Goal: Information Seeking & Learning: Learn about a topic

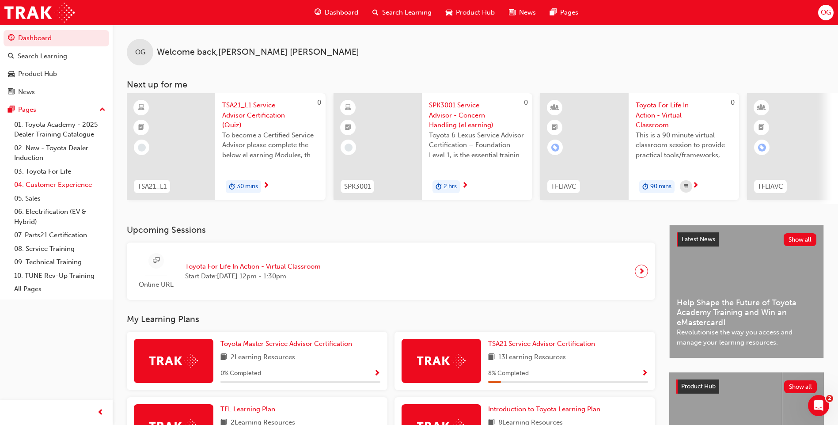
click at [87, 188] on link "04. Customer Experience" at bounding box center [60, 185] width 98 height 14
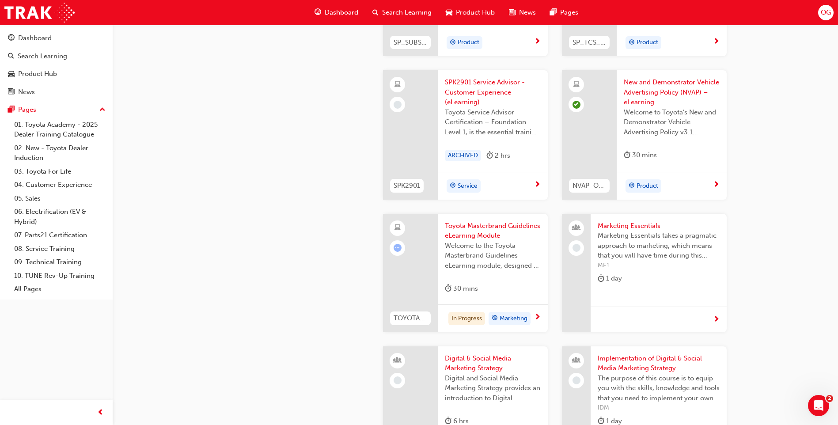
scroll to position [1498, 0]
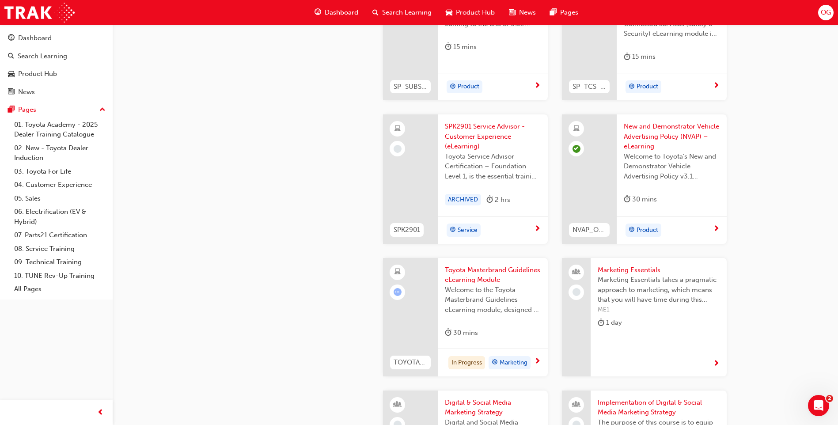
click at [447, 275] on span "Toyota Masterbrand Guidelines eLearning Module" at bounding box center [493, 275] width 96 height 20
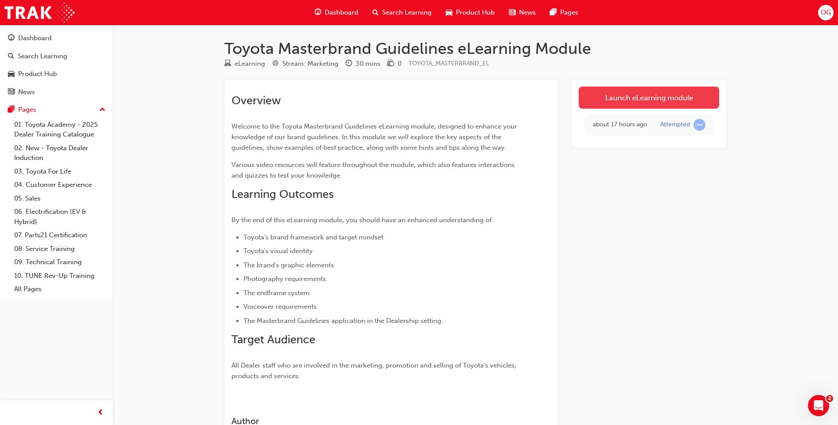
click at [645, 94] on link "Launch eLearning module" at bounding box center [648, 98] width 140 height 22
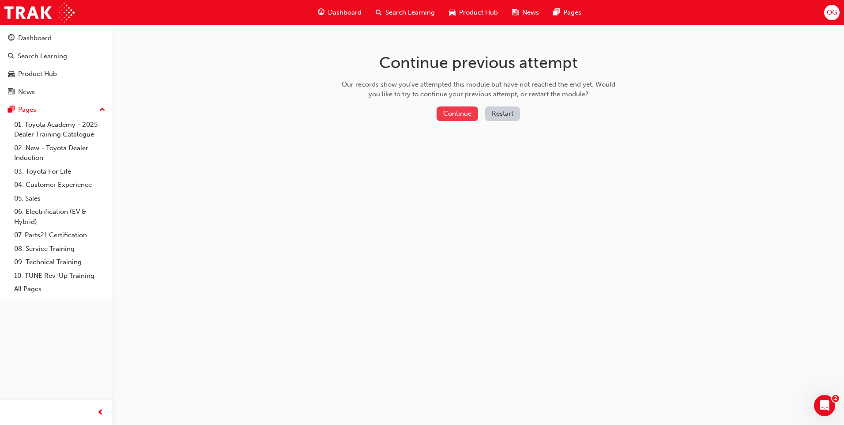
click at [458, 112] on button "Continue" at bounding box center [458, 113] width 42 height 15
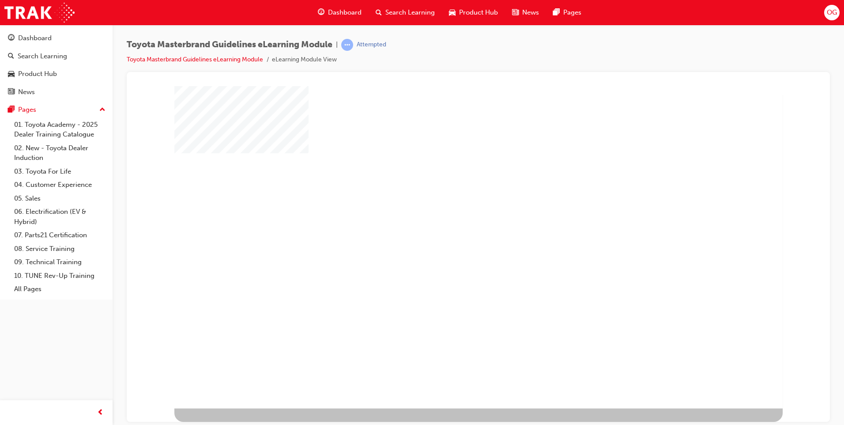
click at [453, 221] on div "play" at bounding box center [453, 221] width 0 height 0
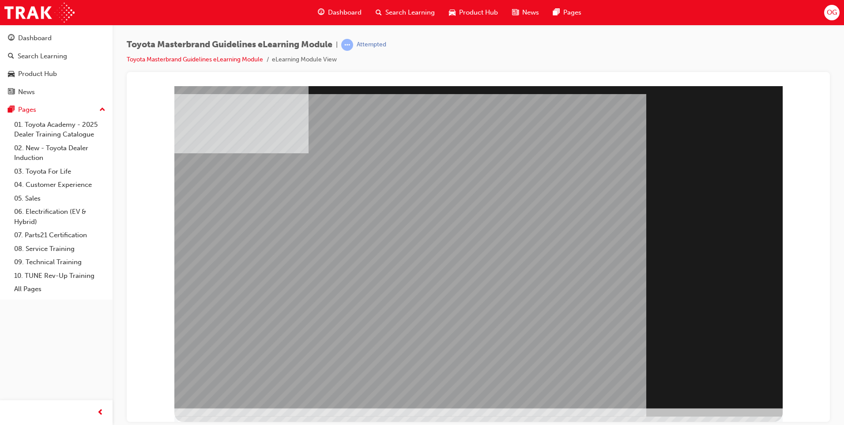
click at [716, 375] on div "Section Title Page" at bounding box center [478, 247] width 608 height 322
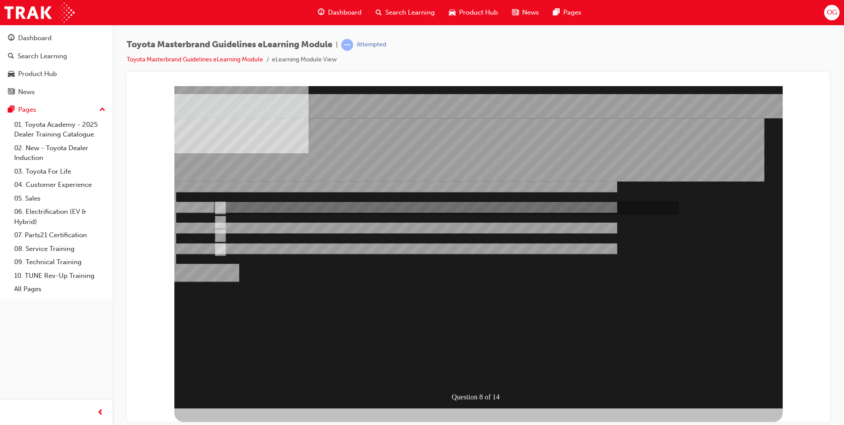
radio input "true"
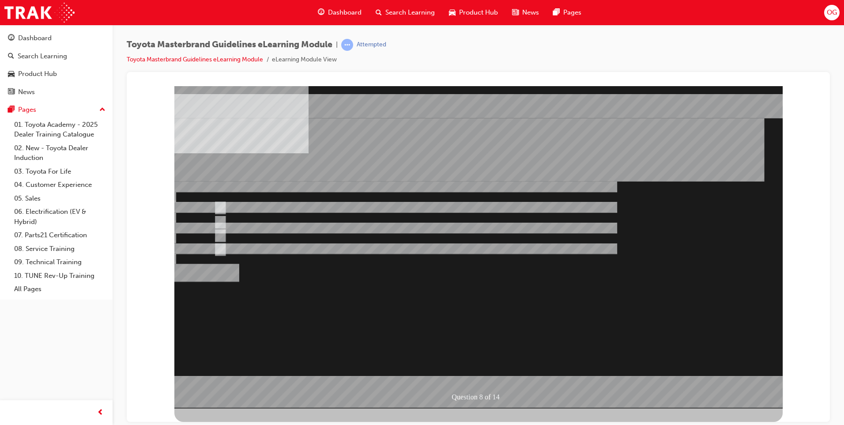
click at [484, 373] on div at bounding box center [478, 247] width 608 height 322
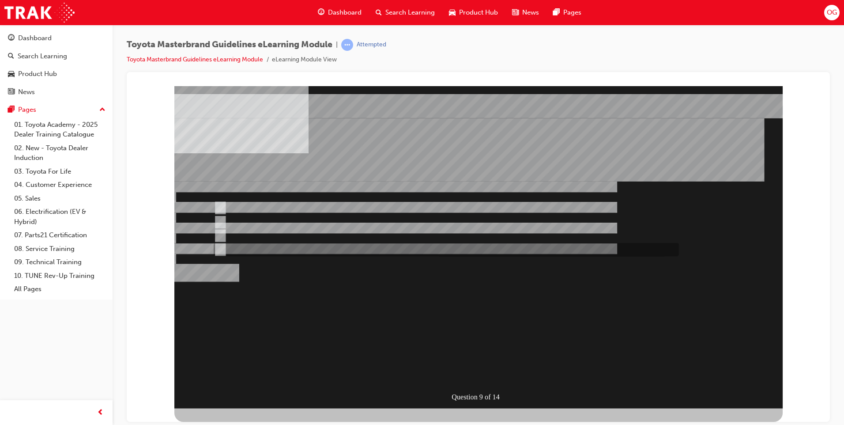
radio input "true"
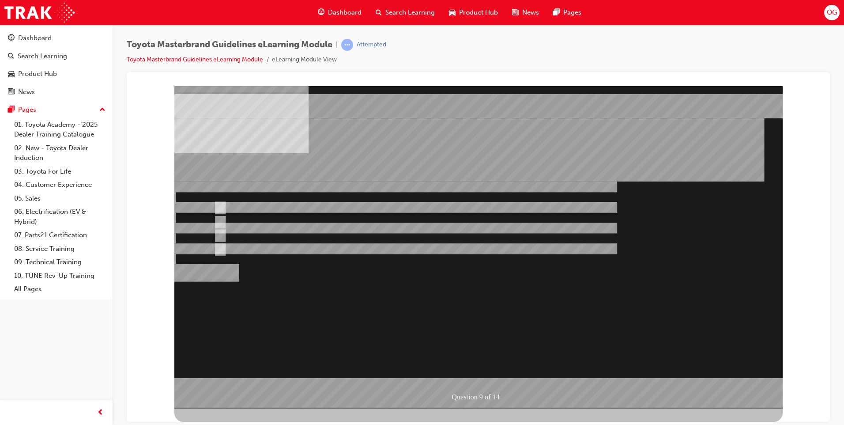
click at [225, 204] on div at bounding box center [478, 247] width 608 height 322
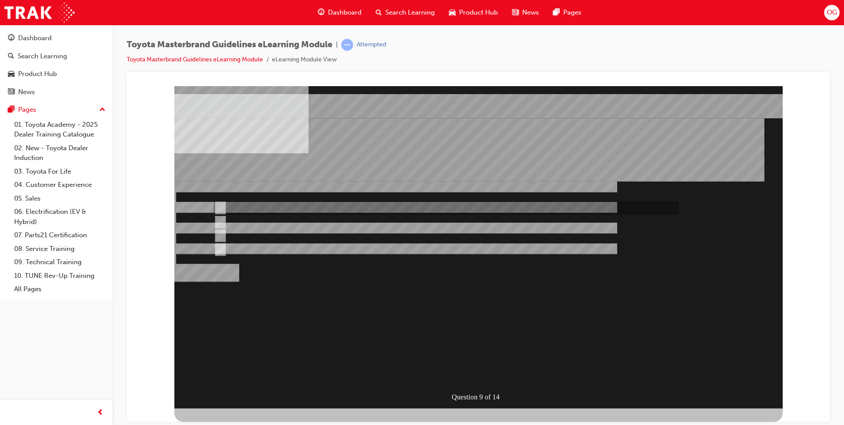
radio input "true"
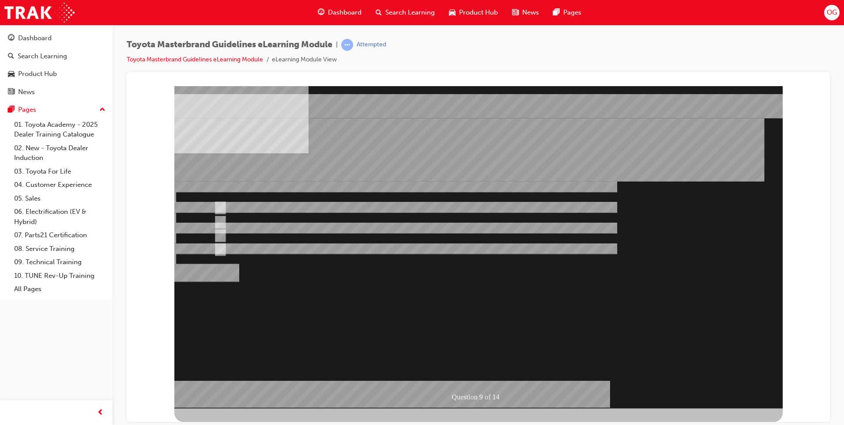
click at [221, 215] on div at bounding box center [478, 247] width 608 height 322
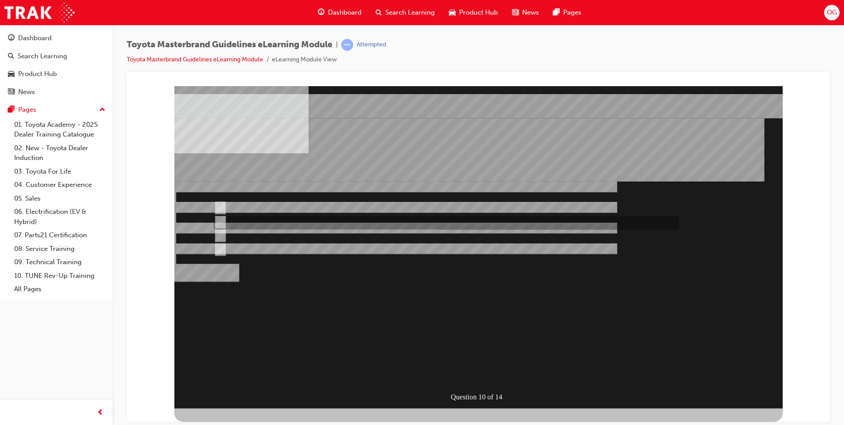
radio input "true"
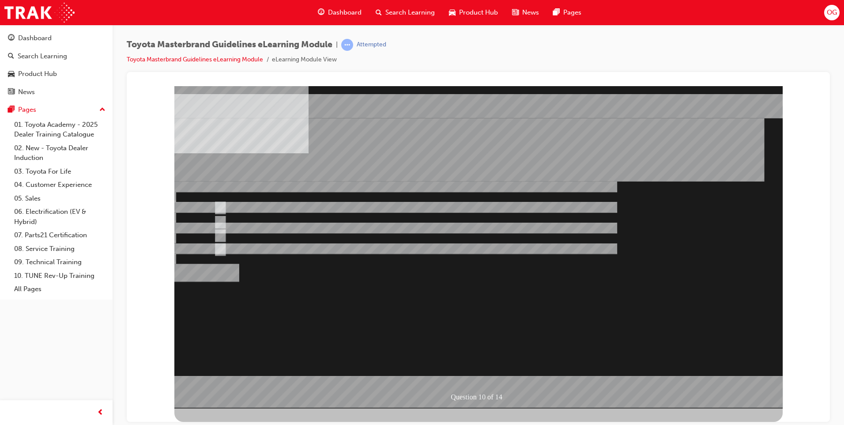
click at [475, 373] on div at bounding box center [478, 247] width 608 height 322
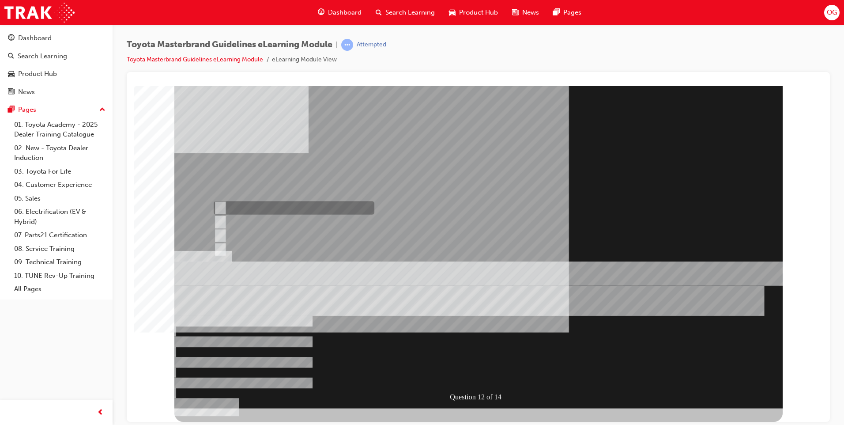
radio input "true"
click at [464, 379] on div at bounding box center [478, 247] width 608 height 322
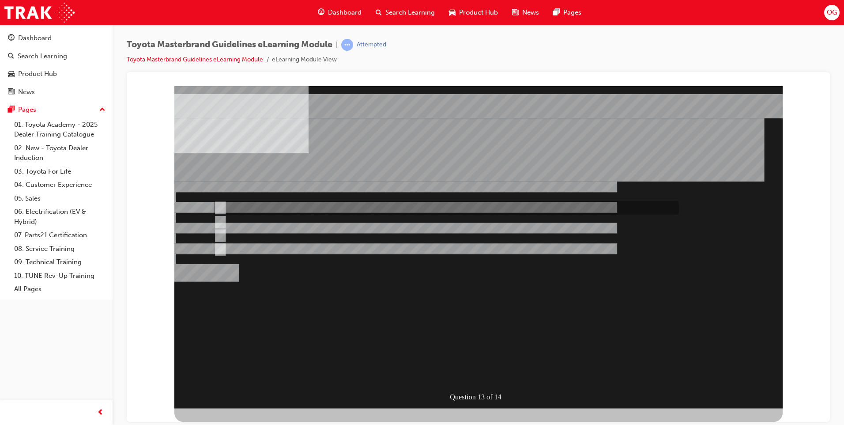
radio input "true"
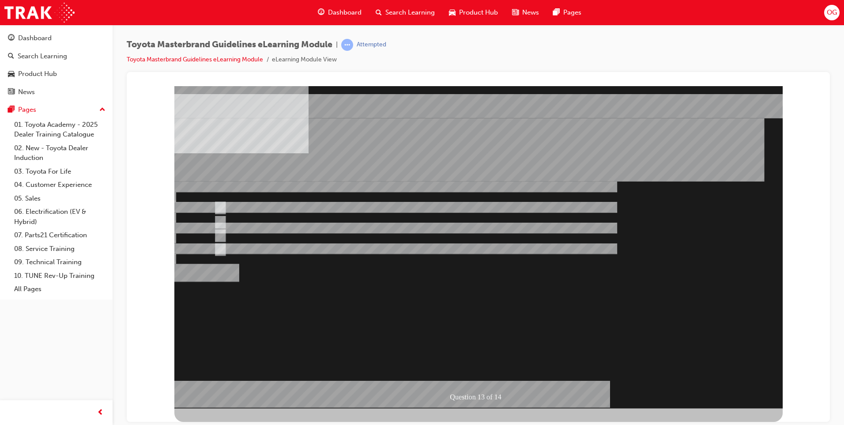
click at [217, 249] on div at bounding box center [478, 247] width 608 height 322
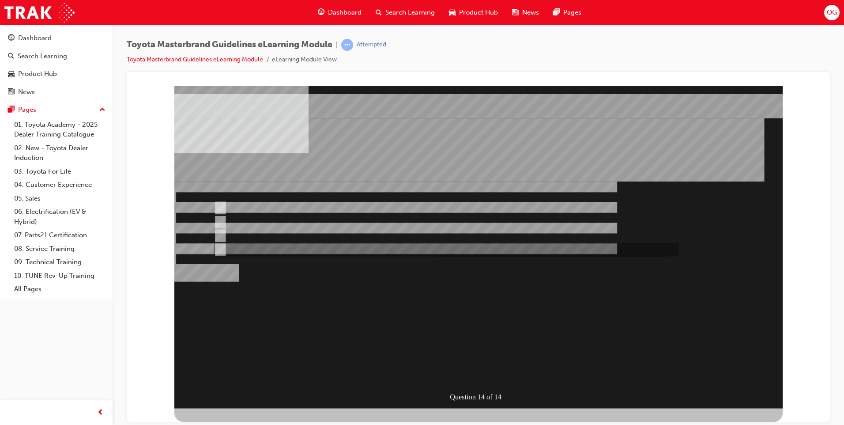
radio input "true"
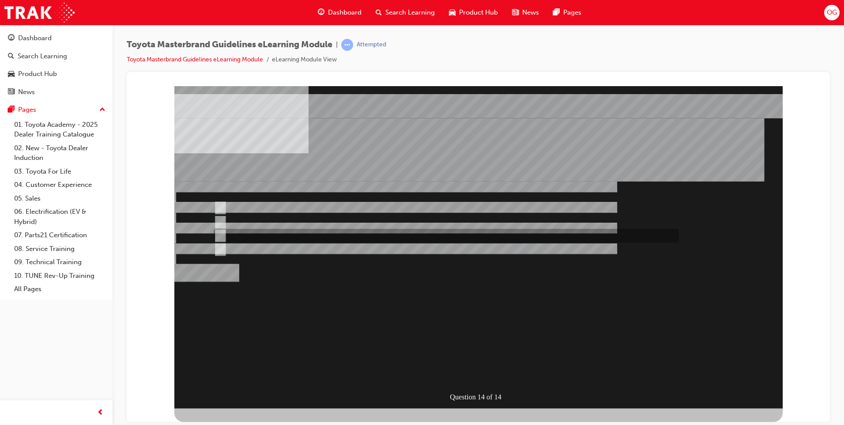
radio input "true"
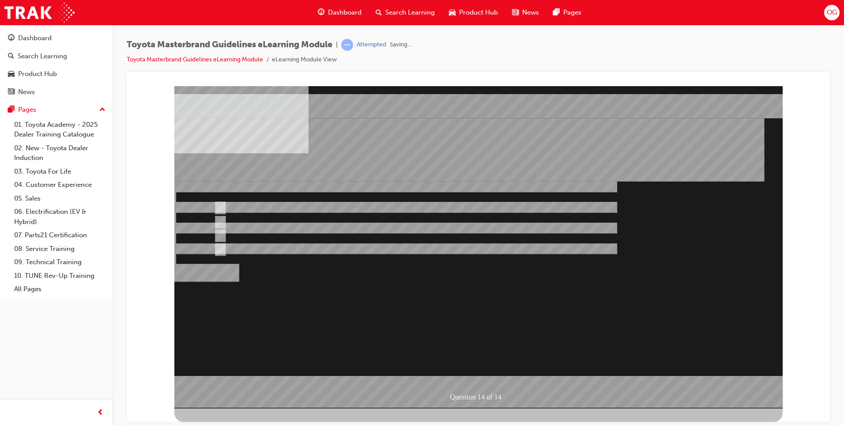
click at [478, 368] on div at bounding box center [478, 247] width 608 height 322
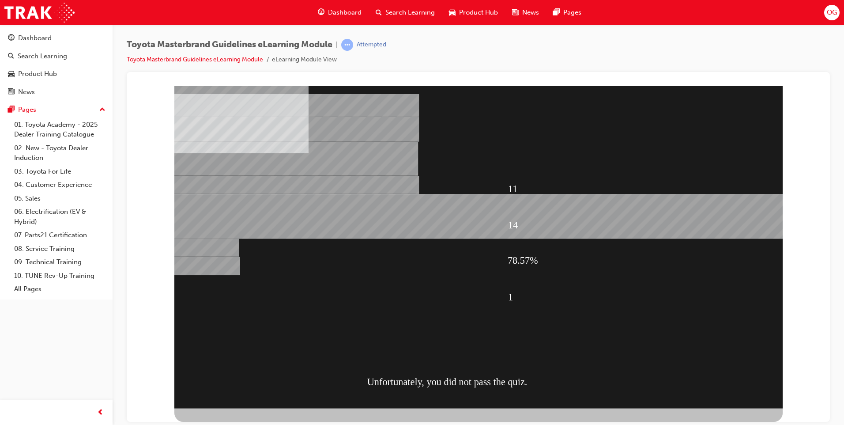
click at [720, 387] on div "11 14 78.57% 1 Unfortunately, you did not pass the quiz." at bounding box center [478, 247] width 608 height 322
click at [814, 89] on div "11 14 78.57% 1 Unfortunately, you did not pass the quiz." at bounding box center [478, 89] width 682 height 0
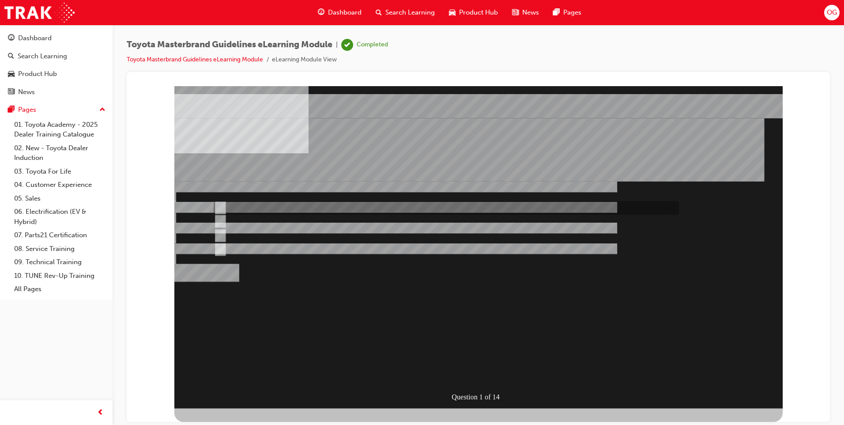
radio input "true"
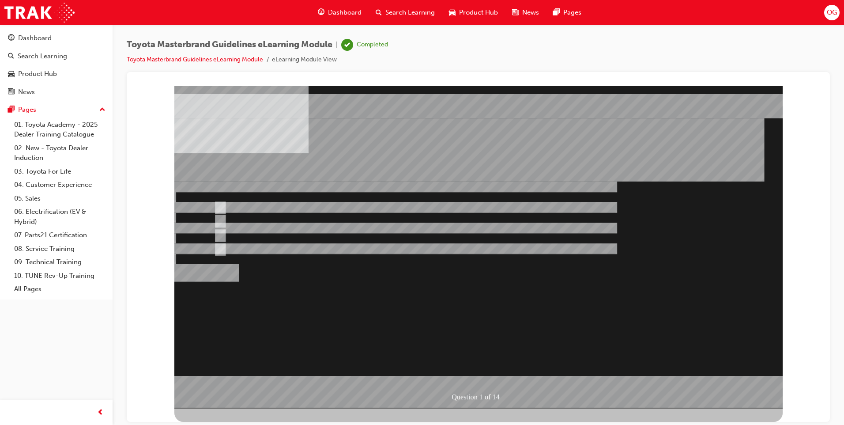
click at [480, 371] on div at bounding box center [478, 247] width 608 height 322
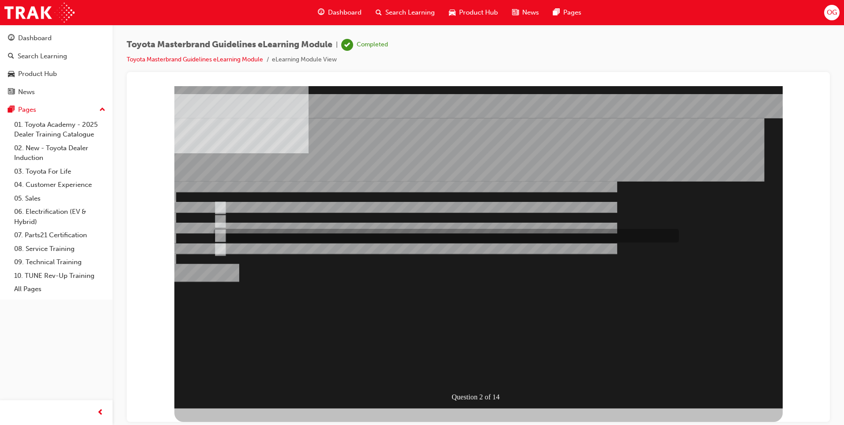
radio input "true"
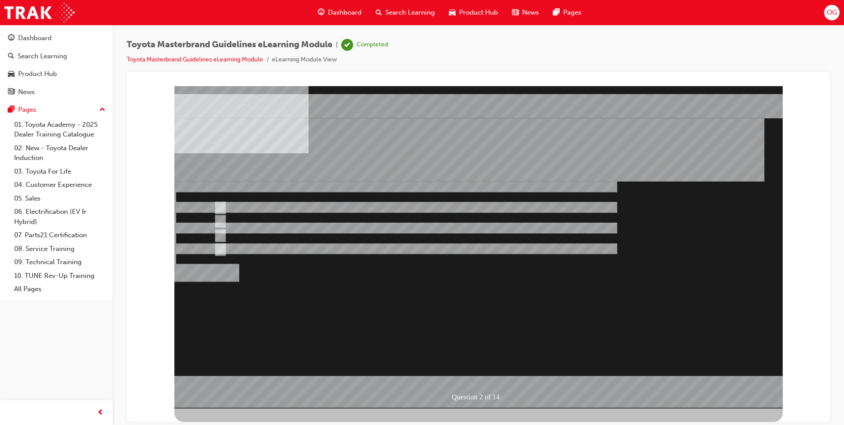
click at [483, 371] on div at bounding box center [478, 247] width 608 height 322
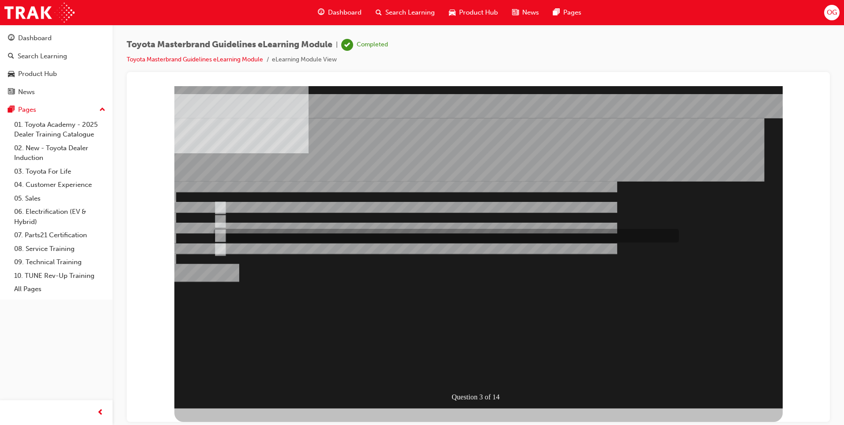
radio input "true"
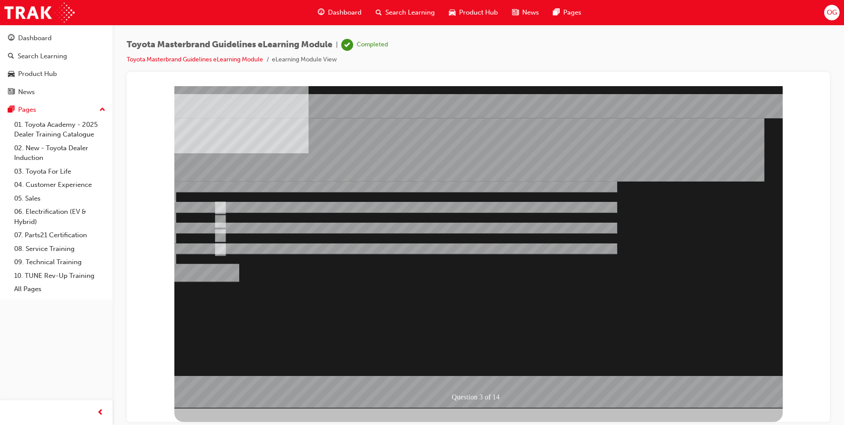
click at [473, 375] on div at bounding box center [478, 247] width 608 height 322
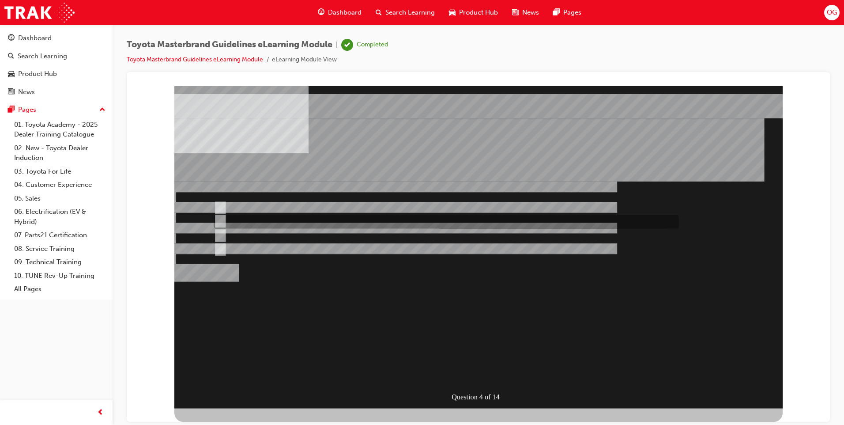
radio input "true"
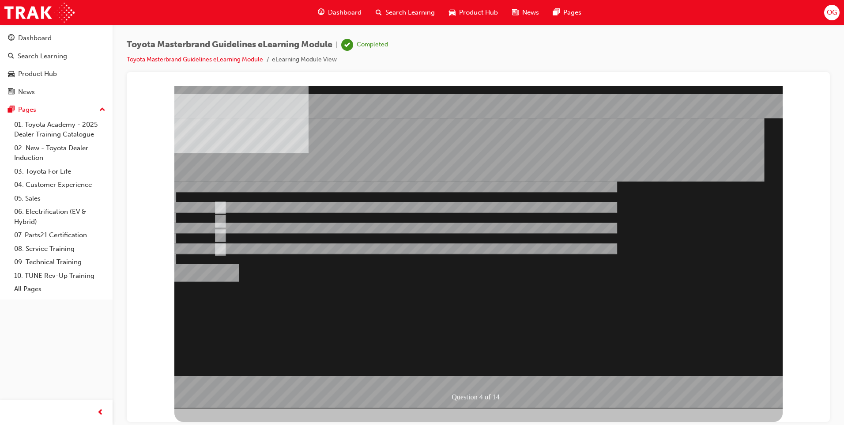
click at [487, 370] on div at bounding box center [478, 247] width 608 height 322
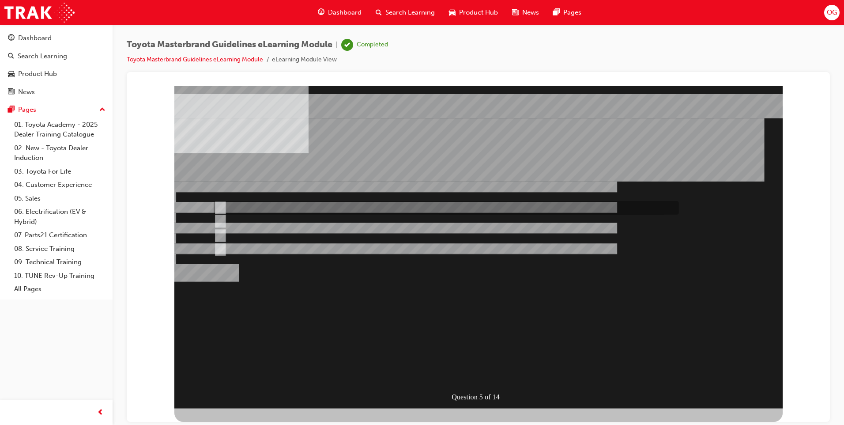
radio input "true"
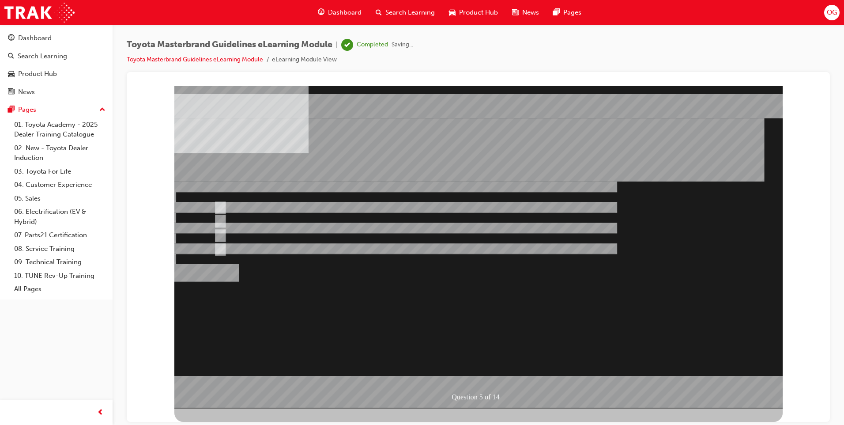
click at [457, 372] on div at bounding box center [478, 247] width 608 height 322
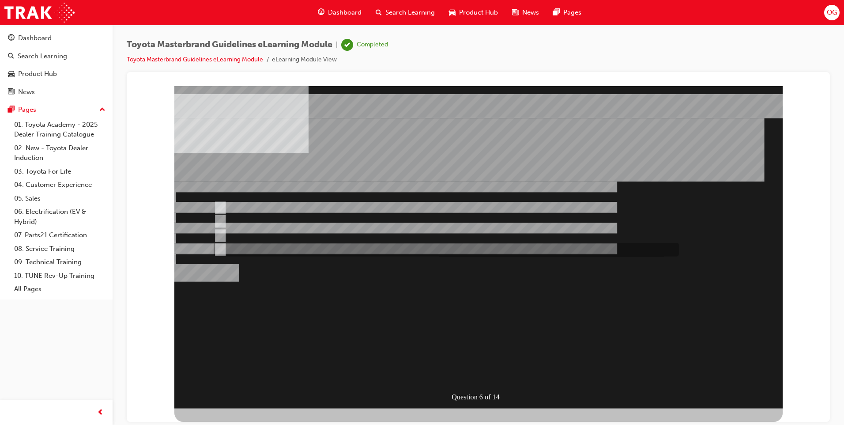
radio input "true"
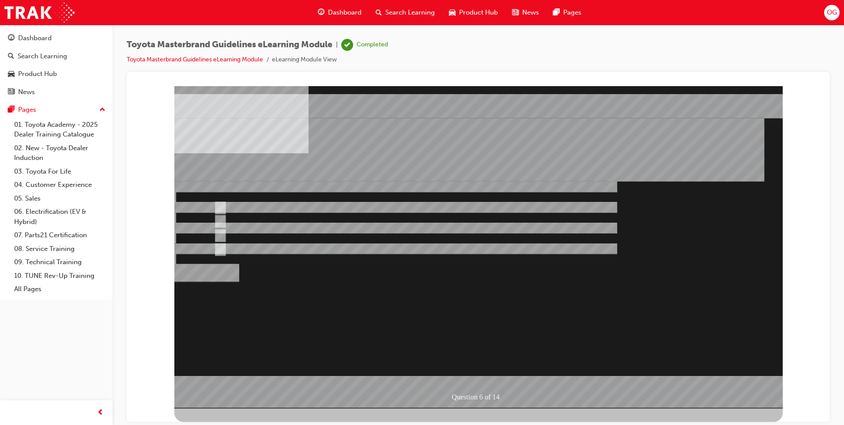
click at [481, 369] on div at bounding box center [478, 247] width 608 height 322
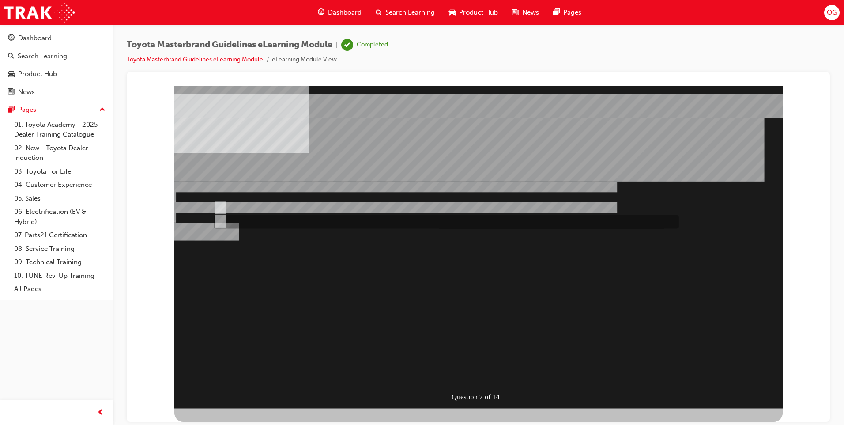
radio input "true"
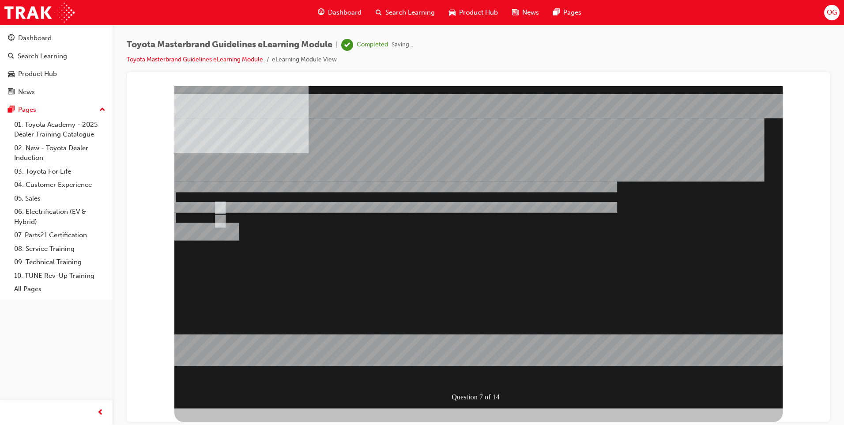
click at [488, 375] on div at bounding box center [478, 247] width 608 height 322
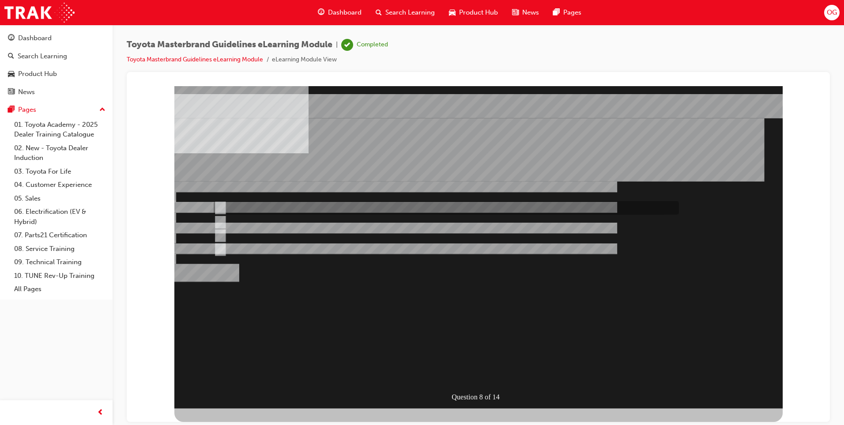
radio input "true"
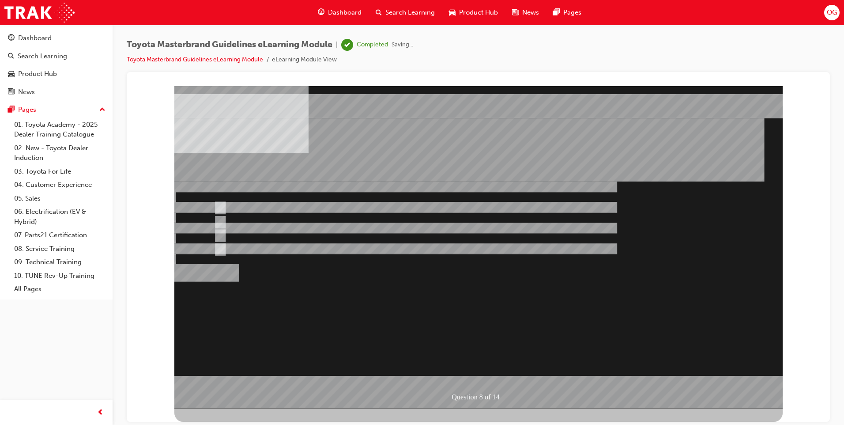
click at [468, 367] on div at bounding box center [478, 247] width 608 height 322
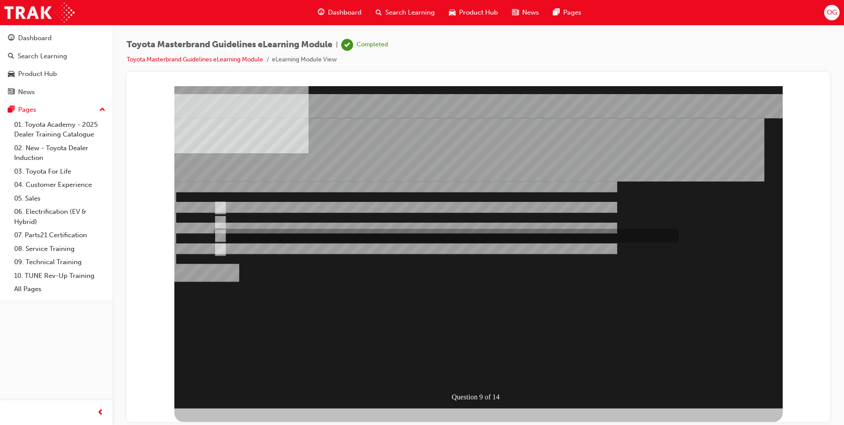
radio input "true"
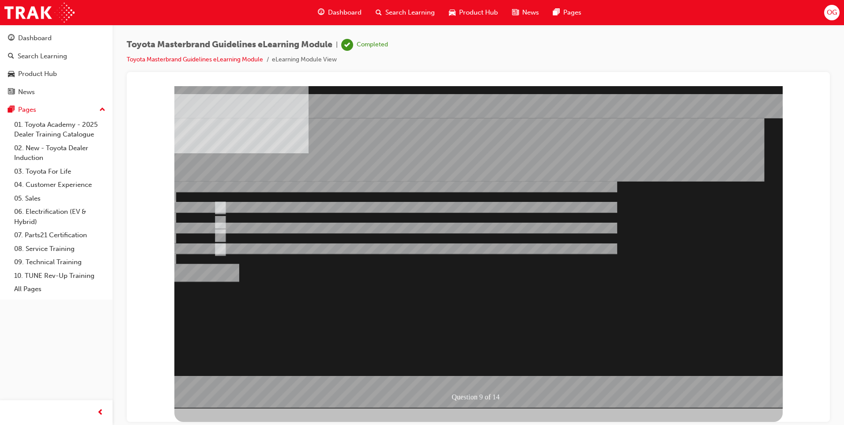
click at [467, 374] on div at bounding box center [478, 247] width 608 height 322
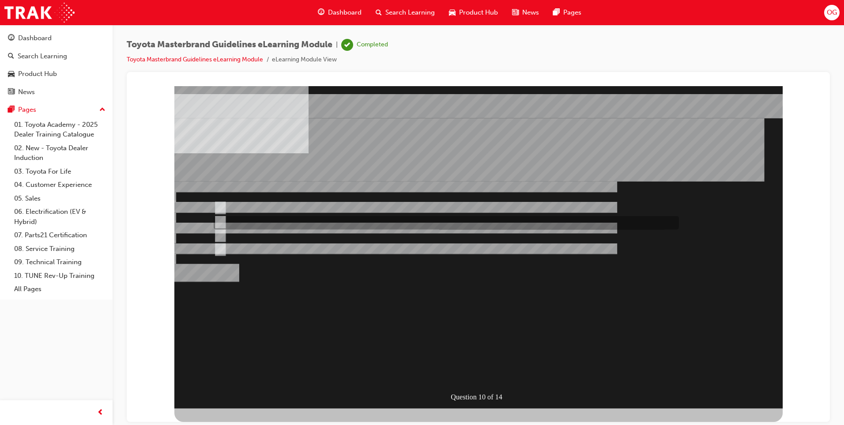
radio input "true"
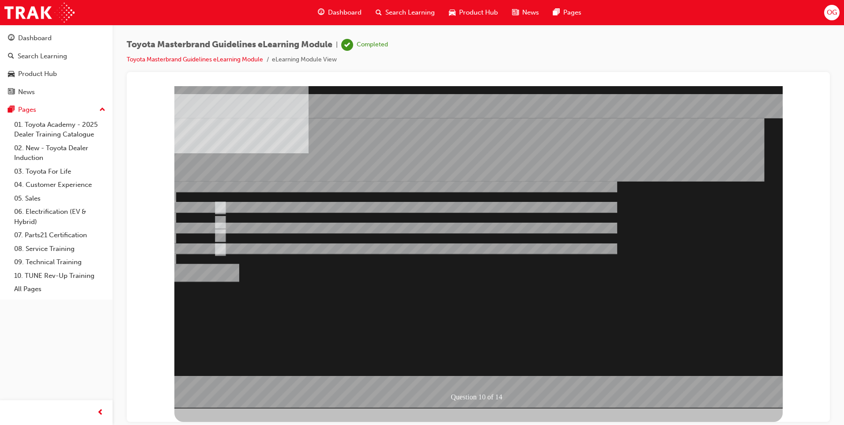
click at [480, 374] on div at bounding box center [478, 247] width 608 height 322
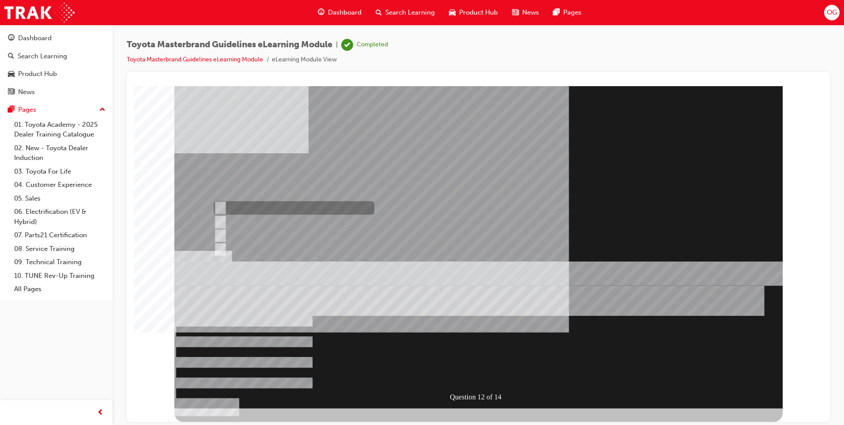
radio input "true"
click at [465, 371] on div at bounding box center [478, 247] width 608 height 322
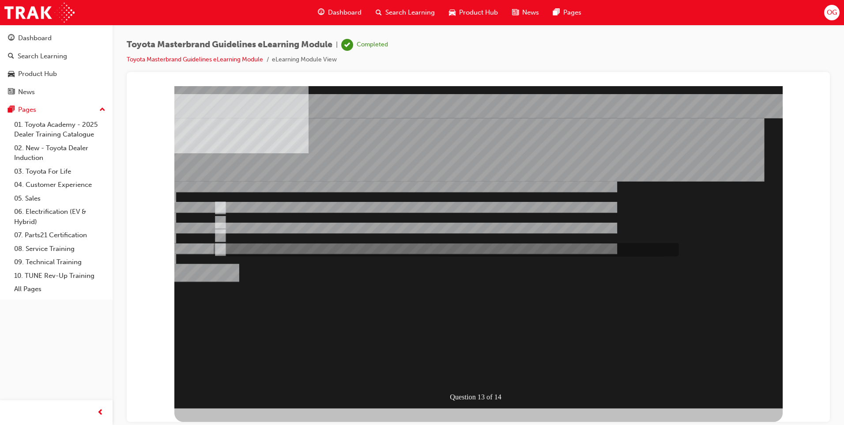
radio input "true"
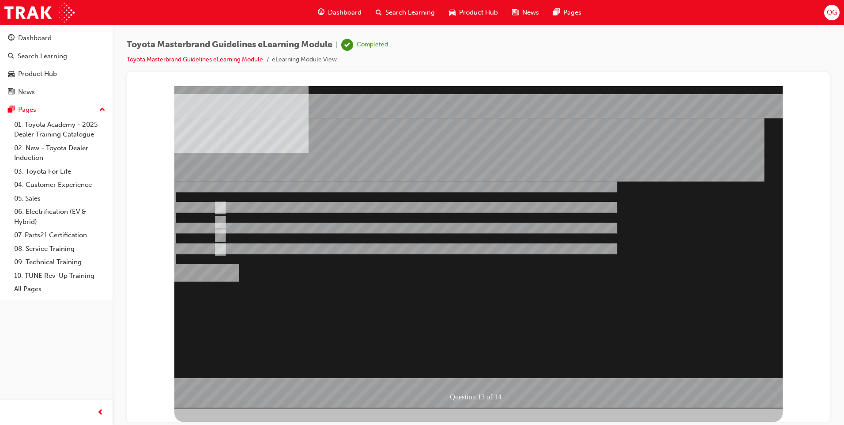
click at [219, 234] on div at bounding box center [478, 247] width 608 height 322
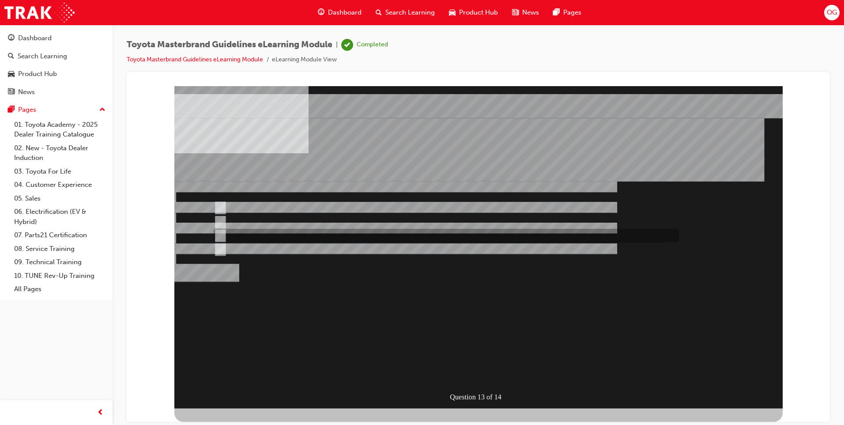
radio input "true"
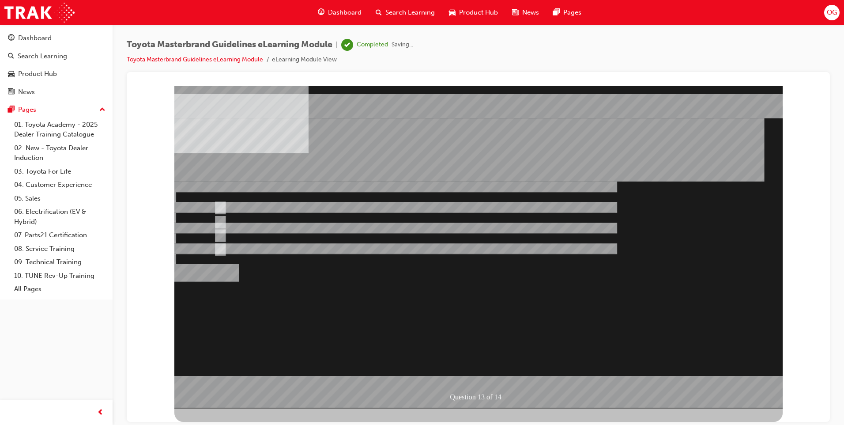
click at [486, 370] on div at bounding box center [478, 247] width 608 height 322
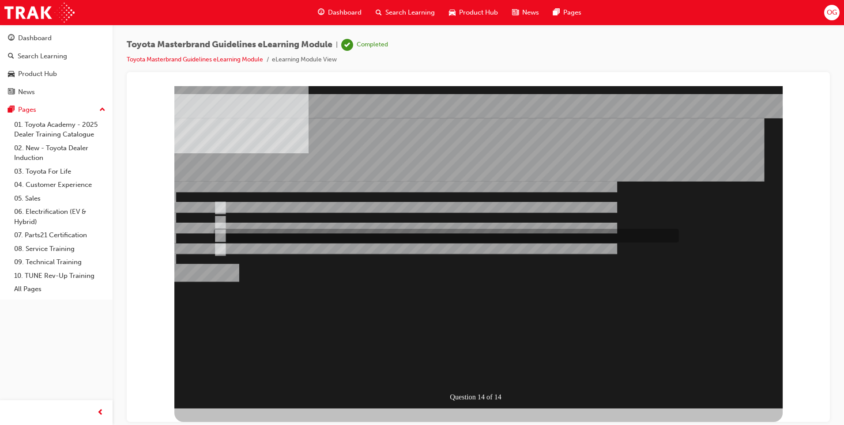
radio input "true"
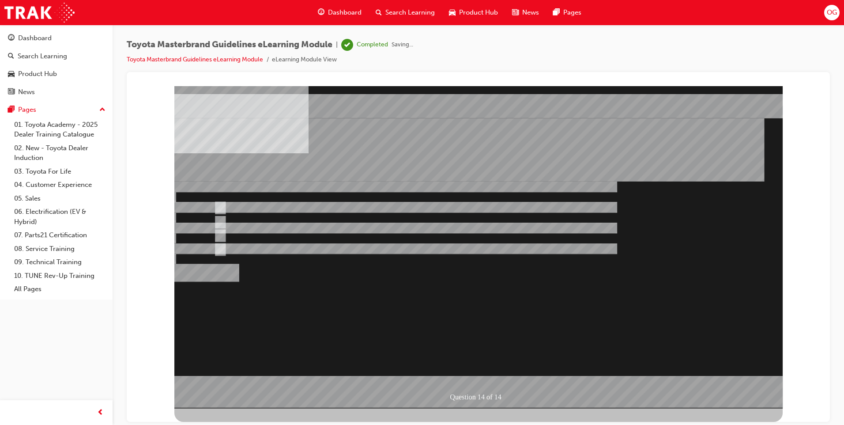
click at [469, 371] on div at bounding box center [478, 247] width 608 height 322
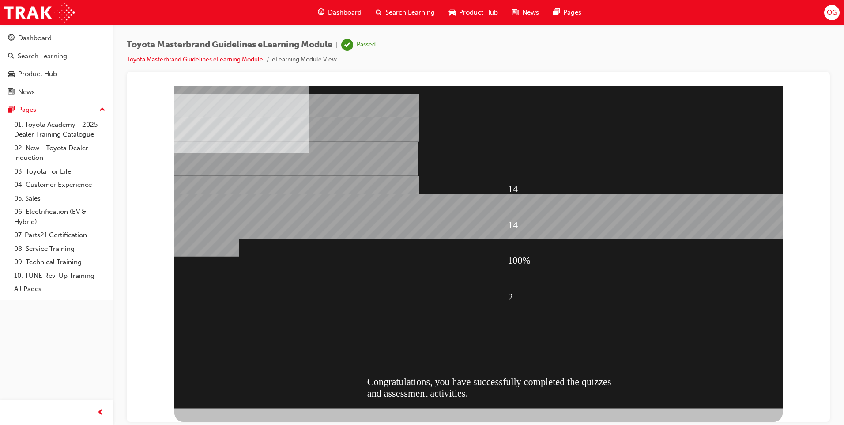
click at [557, 329] on div "14 14 100% 2 Congratulations, you have successfully completed the quizzes and a…" at bounding box center [478, 247] width 608 height 322
click at [557, 328] on div "14 14 100% 2 Congratulations, you have successfully completed the quizzes and a…" at bounding box center [478, 247] width 608 height 322
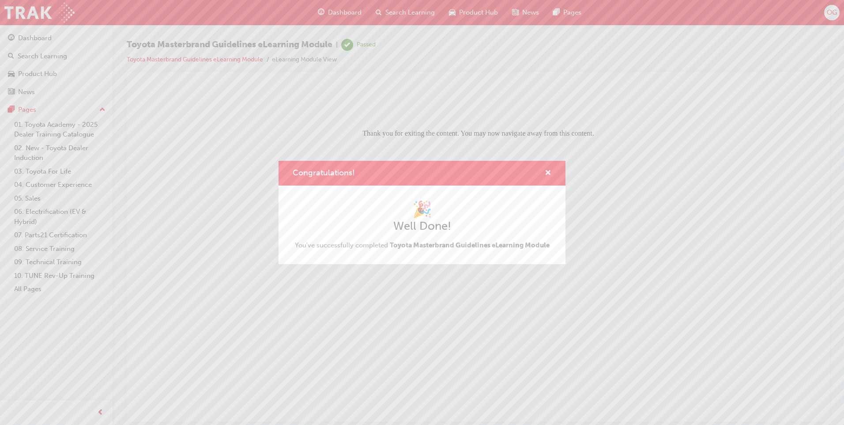
drag, startPoint x: 590, startPoint y: 190, endPoint x: 717, endPoint y: 258, distance: 144.2
click at [717, 258] on div "Congratulations! 🎉 Well Done! You've successfully completed Toyota Masterbrand …" at bounding box center [422, 212] width 844 height 425
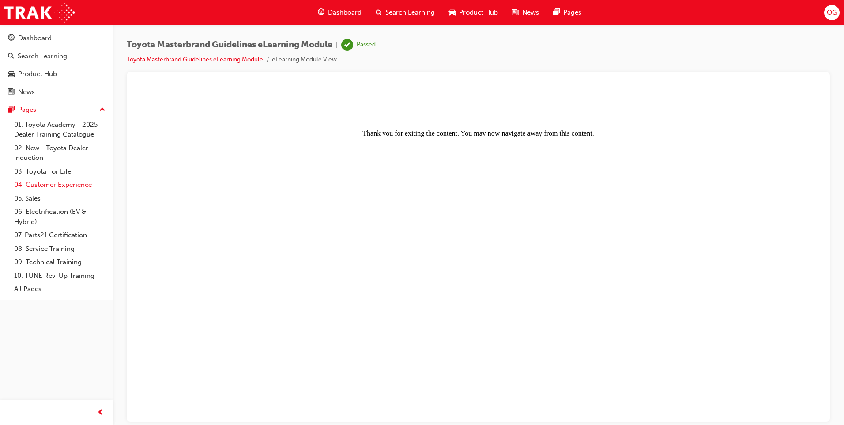
click at [89, 189] on link "04. Customer Experience" at bounding box center [60, 185] width 98 height 14
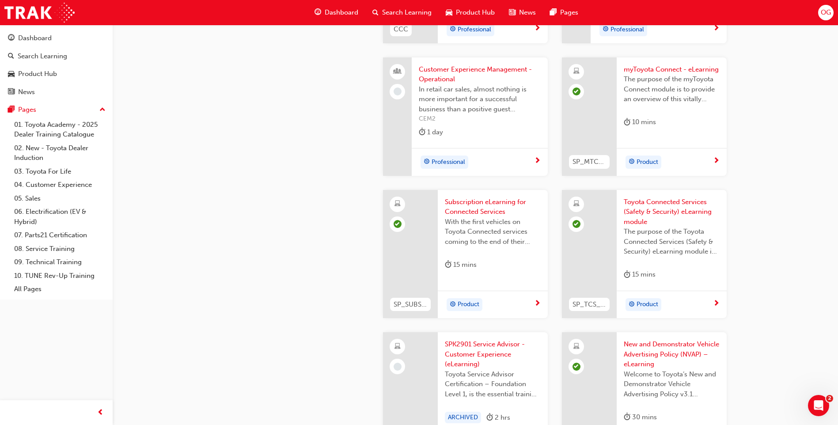
scroll to position [1369, 0]
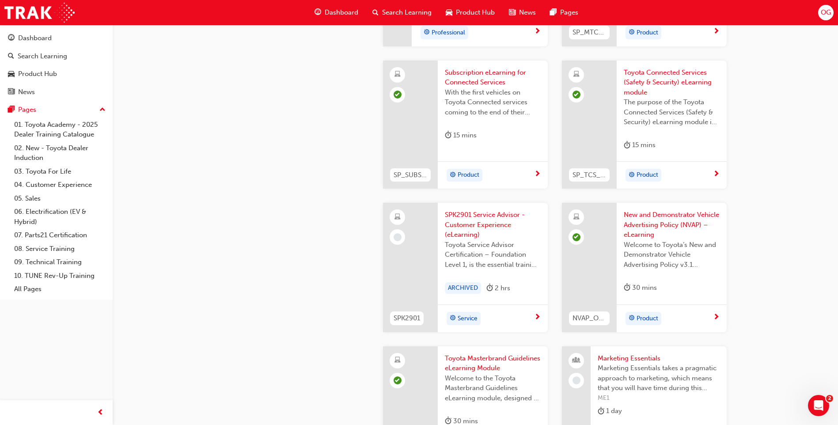
click at [482, 223] on span "SPK2901 Service Advisor - Customer Experience (eLearning)" at bounding box center [493, 225] width 96 height 30
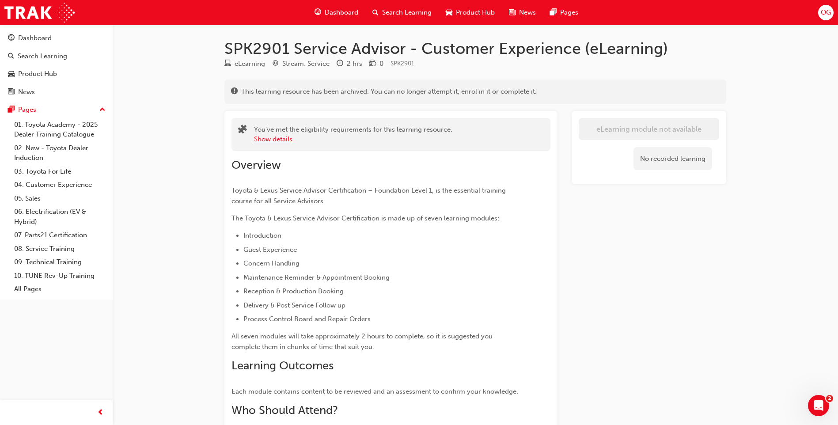
click at [259, 137] on button "Show details" at bounding box center [273, 139] width 38 height 10
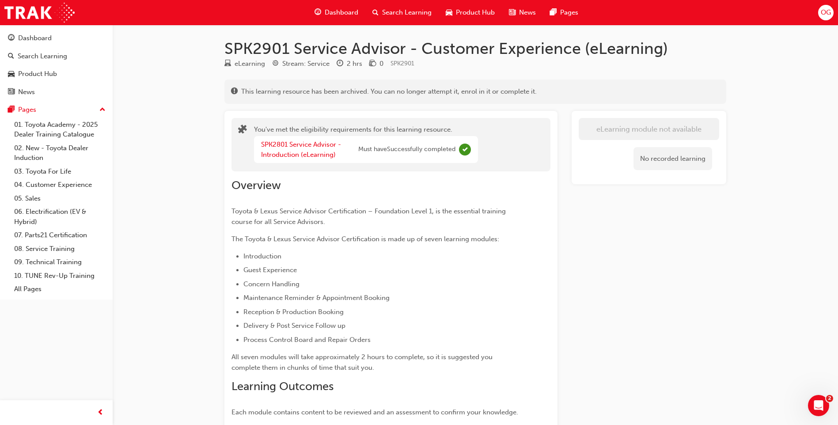
click at [413, 155] on div "SPK2801 Service Advisor - Introduction (eLearning) Must have Successfully compl…" at bounding box center [358, 150] width 194 height 20
click at [466, 151] on span "Complete" at bounding box center [465, 149] width 12 height 12
click at [297, 144] on link "SPK2801 Service Advisor - Introduction (eLearning)" at bounding box center [301, 149] width 80 height 18
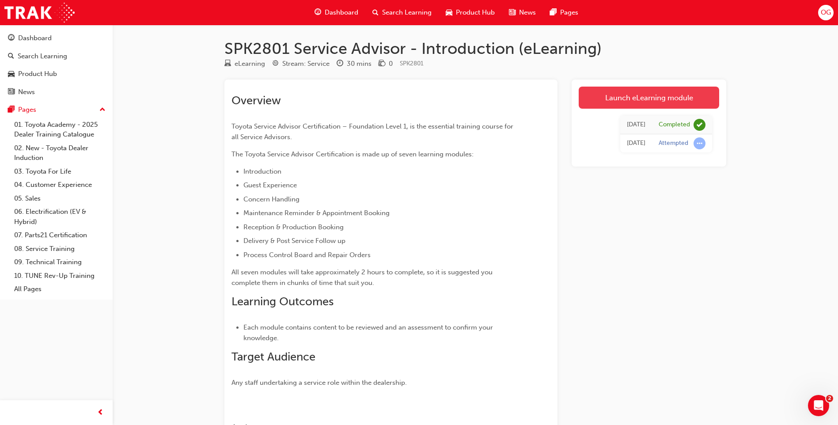
click at [640, 101] on link "Launch eLearning module" at bounding box center [648, 98] width 140 height 22
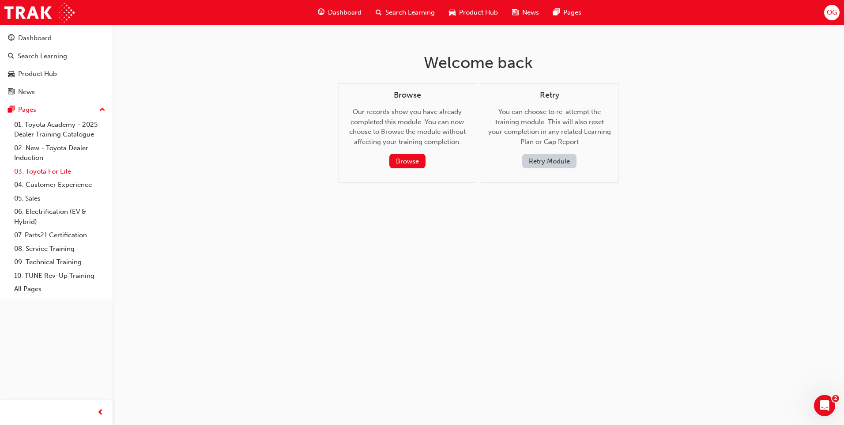
click at [55, 170] on link "03. Toyota For Life" at bounding box center [60, 172] width 98 height 14
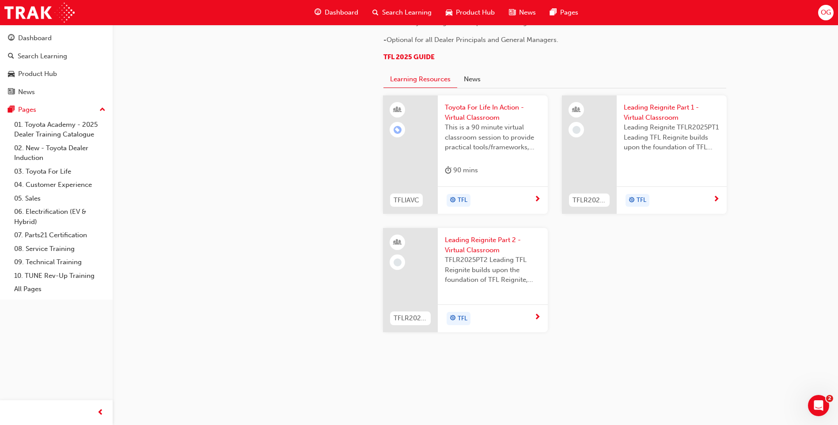
scroll to position [883, 0]
click at [52, 134] on link "01. Toyota Academy - 2025 Dealer Training Catalogue" at bounding box center [60, 129] width 98 height 23
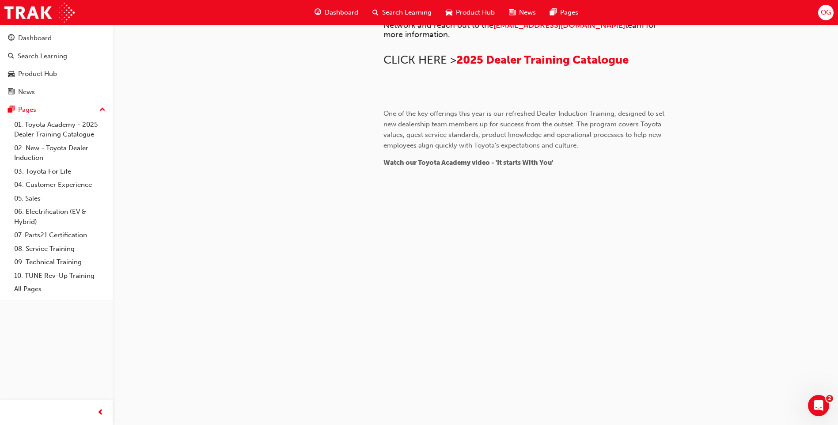
scroll to position [704, 0]
click at [40, 155] on link "02. New - Toyota Dealer Induction" at bounding box center [60, 152] width 98 height 23
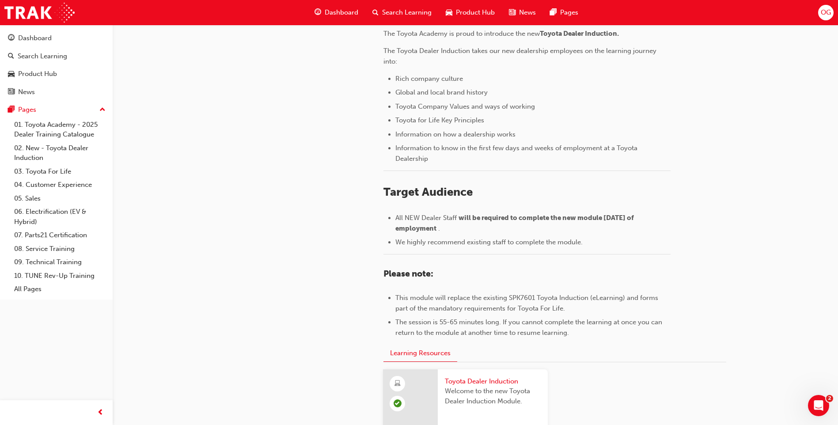
scroll to position [366, 0]
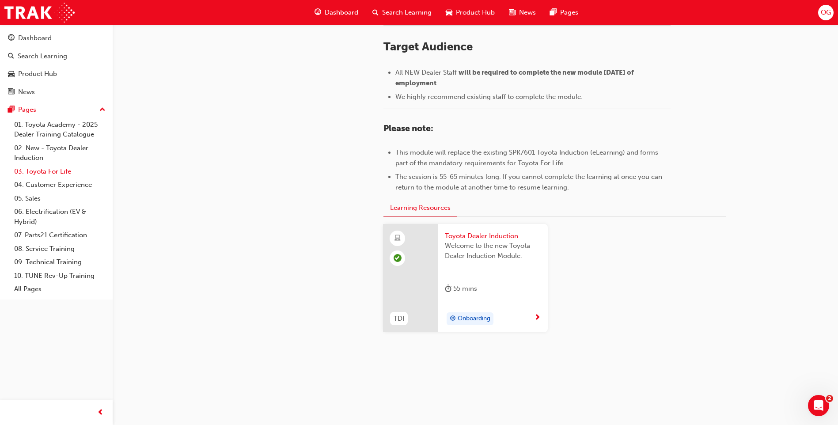
click at [56, 168] on link "03. Toyota For Life" at bounding box center [60, 172] width 98 height 14
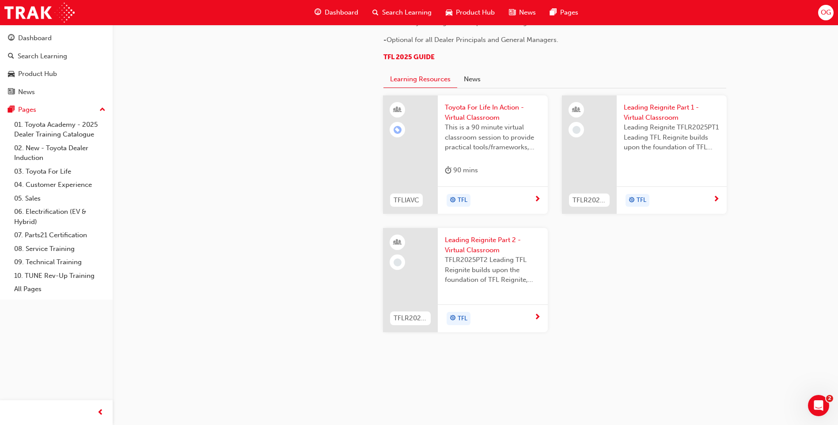
scroll to position [916, 0]
click at [36, 182] on link "04. Customer Experience" at bounding box center [60, 185] width 98 height 14
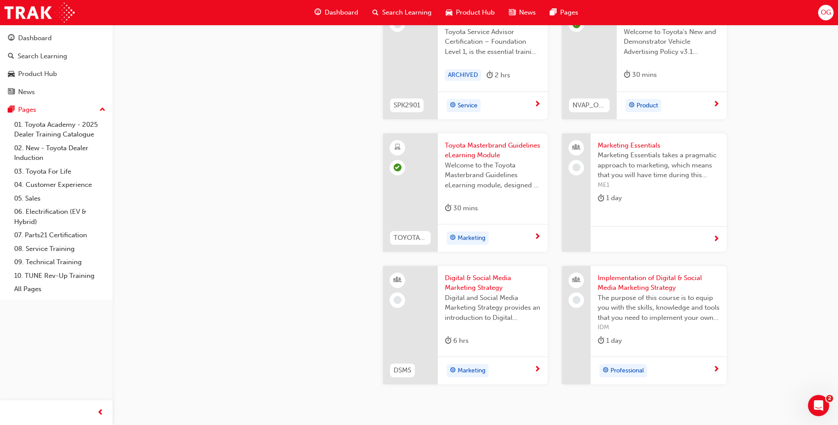
scroll to position [1675, 0]
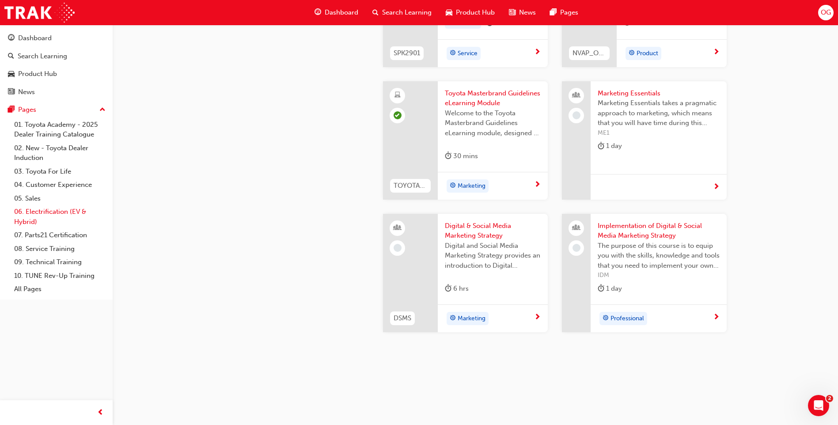
click at [40, 211] on link "06. Electrification (EV & Hybrid)" at bounding box center [60, 216] width 98 height 23
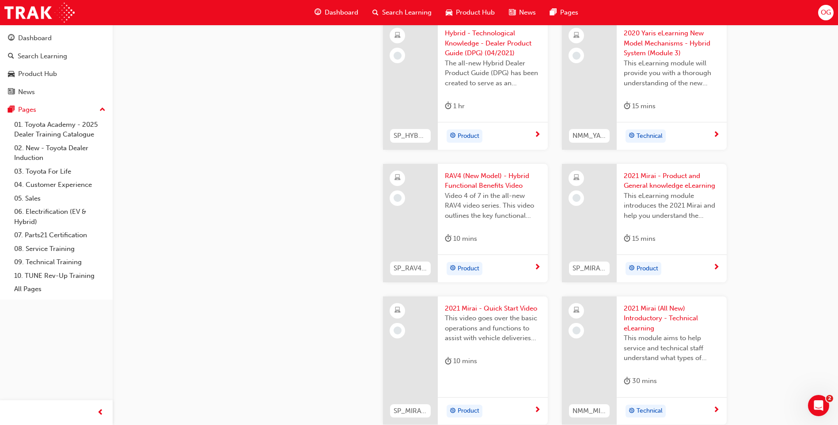
scroll to position [1461, 0]
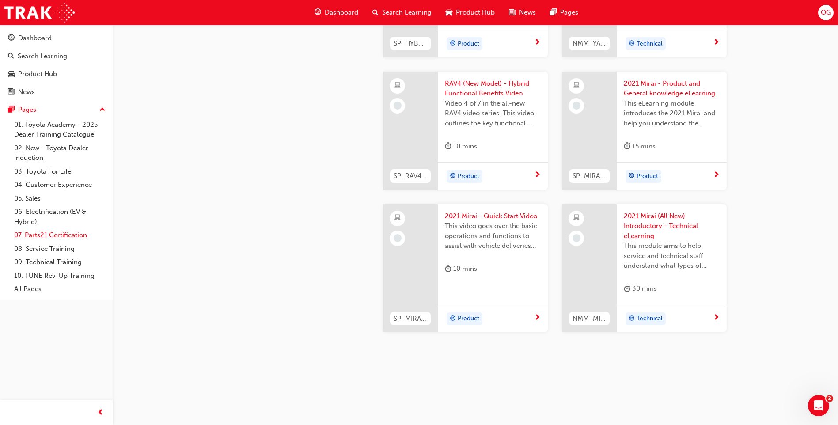
click at [48, 238] on link "07. Parts21 Certification" at bounding box center [60, 235] width 98 height 14
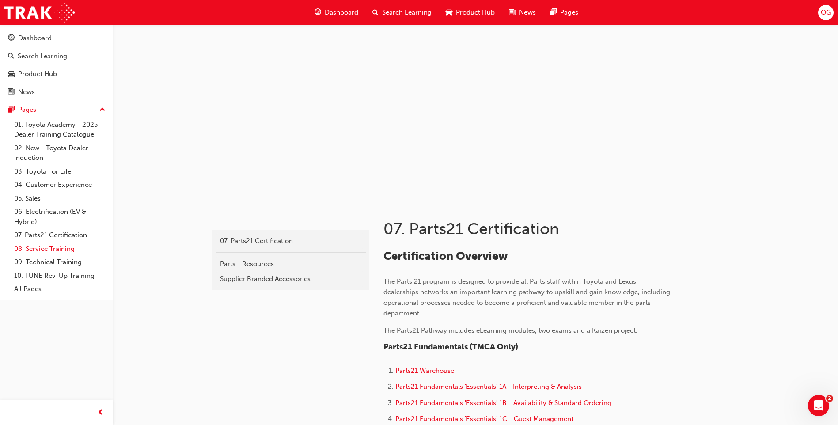
click at [57, 251] on link "08. Service Training" at bounding box center [60, 249] width 98 height 14
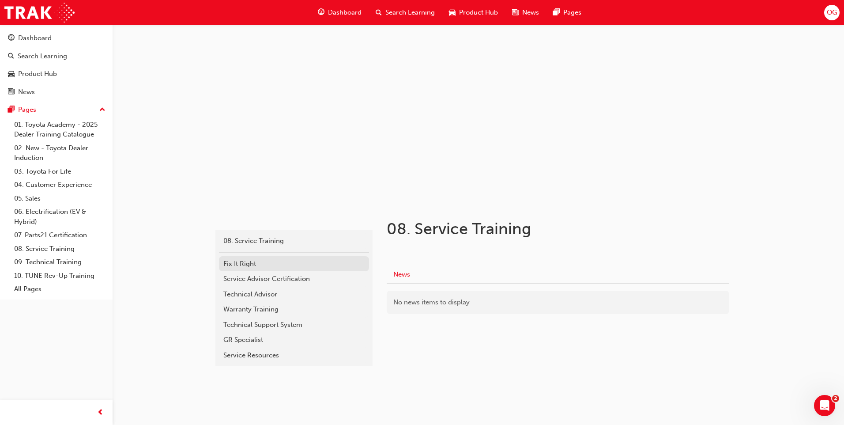
click at [238, 261] on div "Fix It Right" at bounding box center [293, 264] width 141 height 10
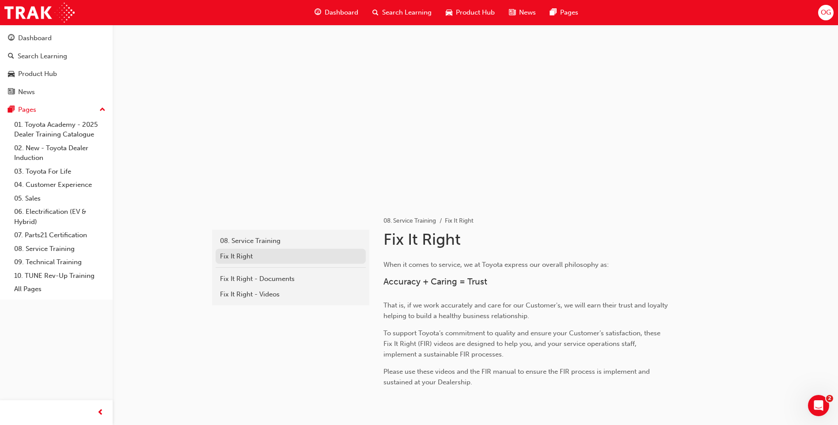
click at [242, 258] on div "Fix It Right" at bounding box center [290, 256] width 141 height 10
click at [60, 248] on link "08. Service Training" at bounding box center [60, 249] width 98 height 14
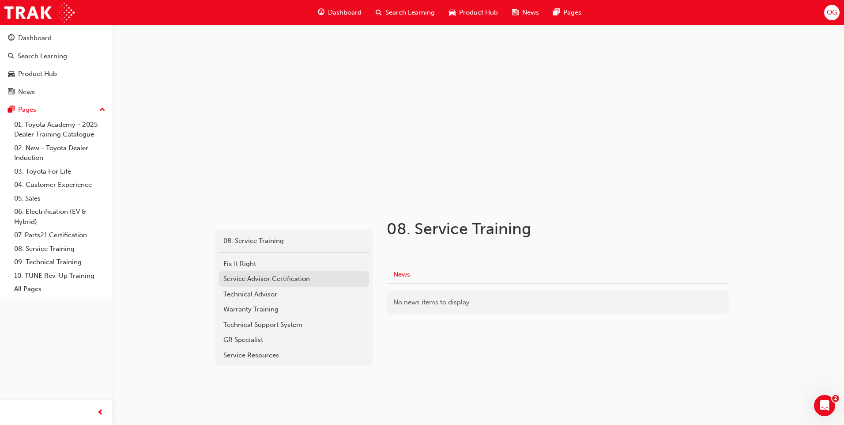
click at [230, 276] on div "Service Advisor Certification" at bounding box center [293, 279] width 141 height 10
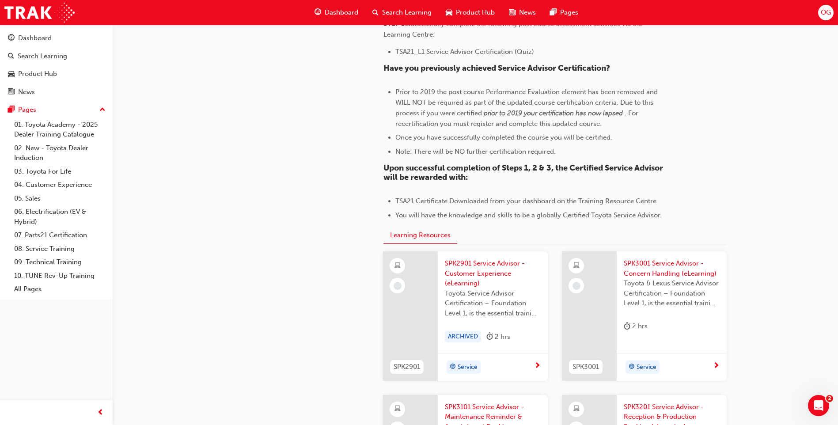
scroll to position [647, 0]
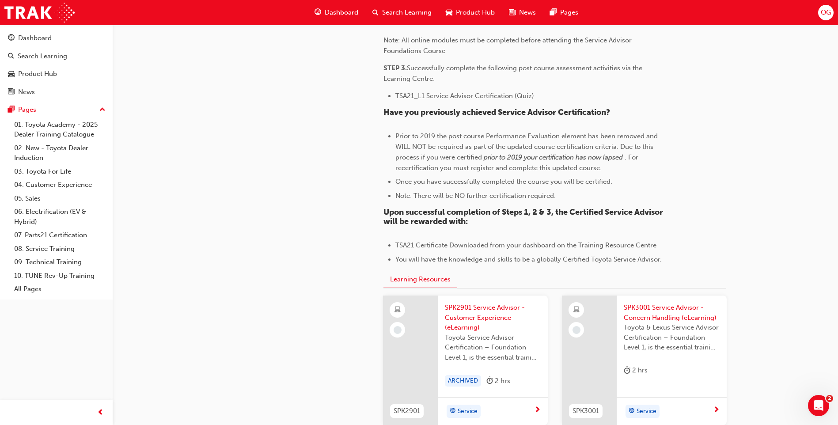
click at [487, 316] on span "SPK2901 Service Advisor - Customer Experience (eLearning)" at bounding box center [493, 317] width 96 height 30
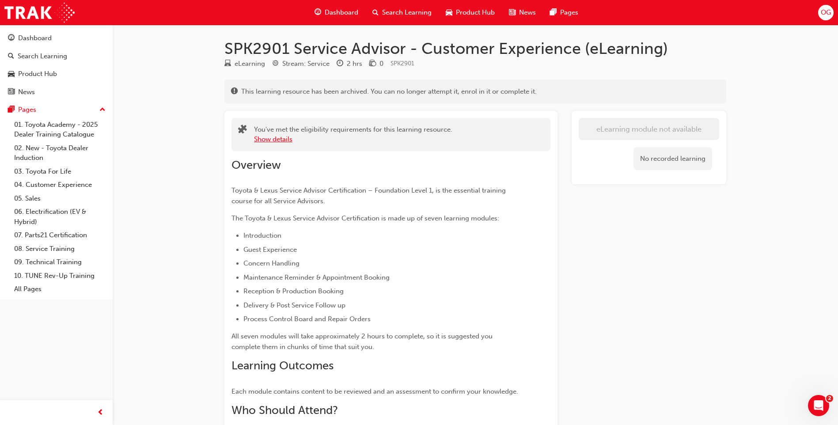
click at [278, 136] on button "Show details" at bounding box center [273, 139] width 38 height 10
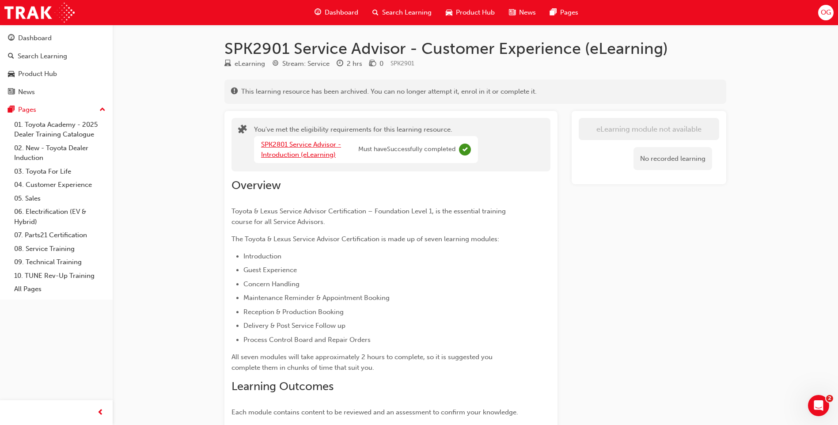
click at [324, 147] on link "SPK2801 Service Advisor - Introduction (eLearning)" at bounding box center [301, 149] width 80 height 18
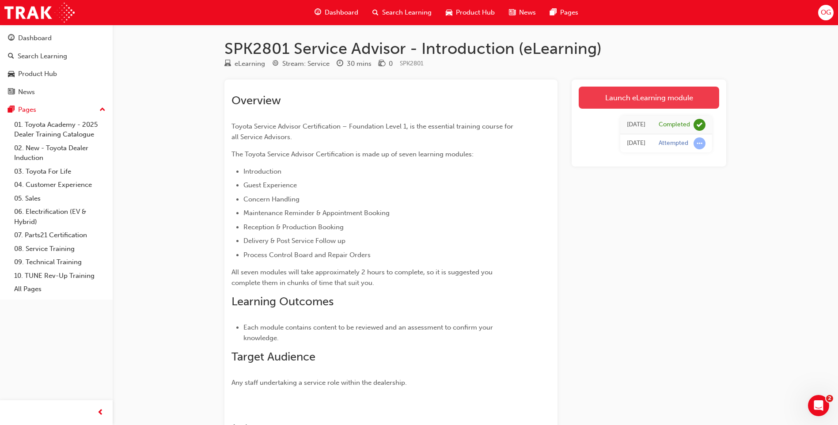
click at [656, 100] on link "Launch eLearning module" at bounding box center [648, 98] width 140 height 22
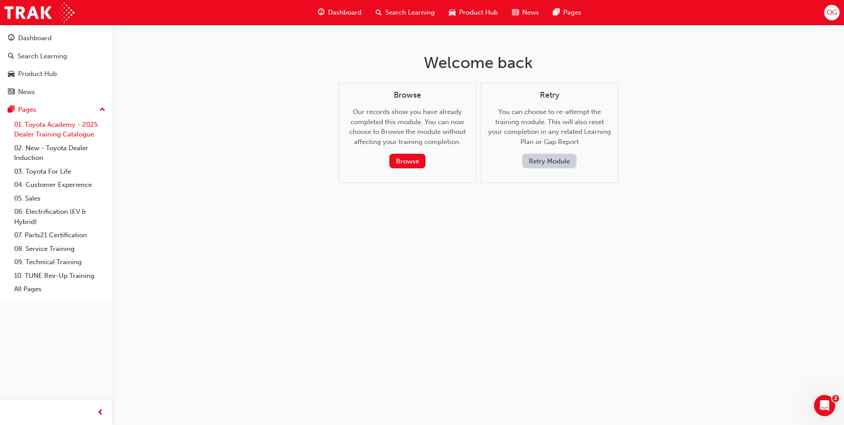
click at [34, 124] on link "01. Toyota Academy - 2025 Dealer Training Catalogue" at bounding box center [60, 129] width 98 height 23
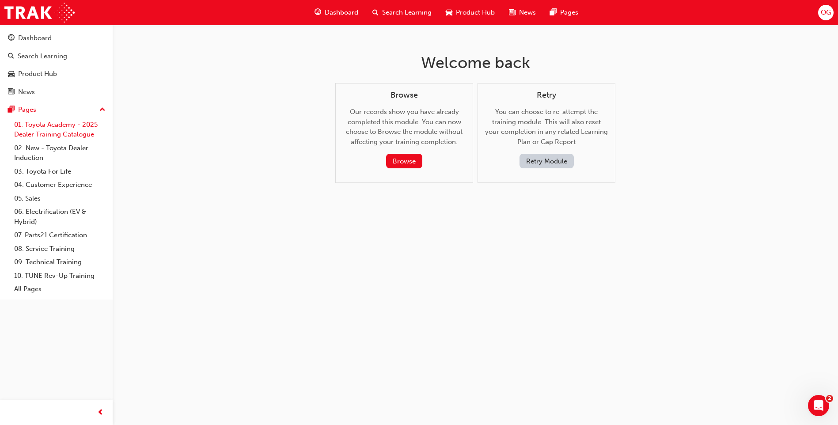
click at [34, 124] on link "01. Toyota Academy - 2025 Dealer Training Catalogue" at bounding box center [60, 129] width 98 height 23
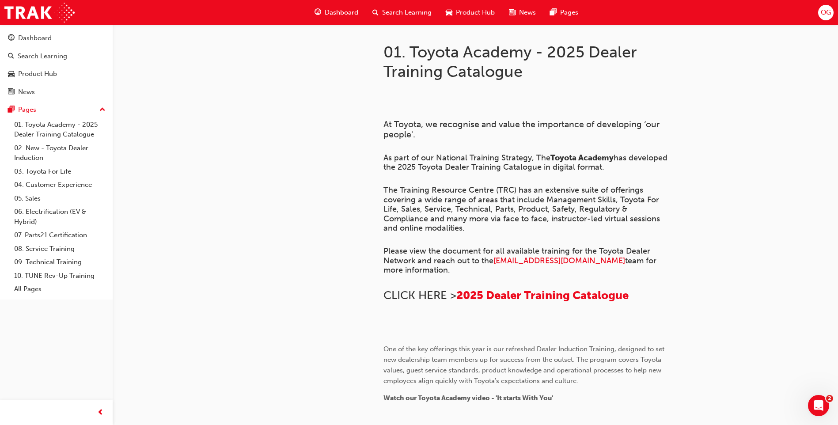
click at [104, 108] on span "up-icon" at bounding box center [102, 109] width 6 height 11
